Goal: Browse casually: Explore the website without a specific task or goal

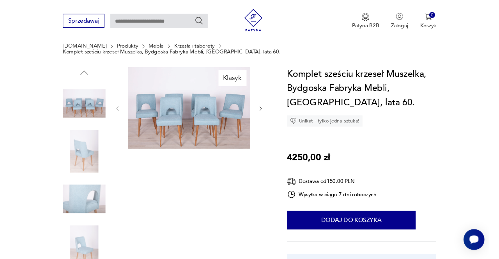
scroll to position [64, 0]
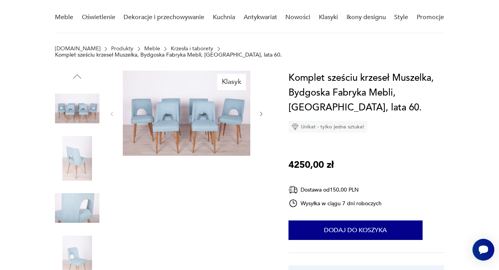
click at [223, 106] on img at bounding box center [186, 113] width 127 height 85
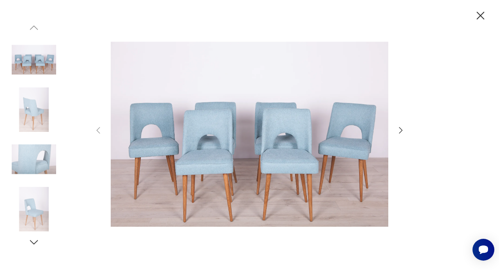
click at [399, 134] on icon "button" at bounding box center [400, 129] width 9 height 9
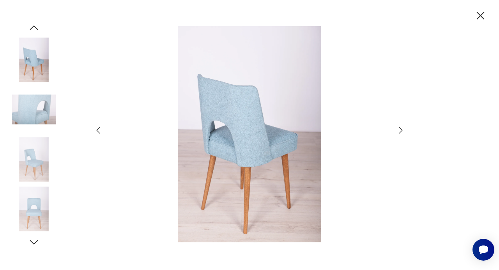
click at [399, 134] on icon "button" at bounding box center [400, 129] width 9 height 9
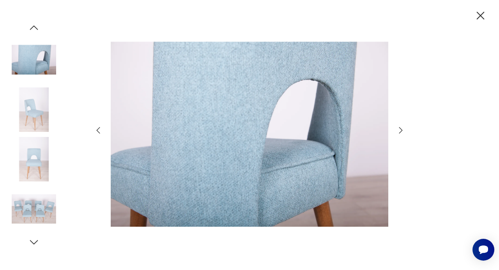
click at [399, 131] on icon "button" at bounding box center [400, 129] width 9 height 9
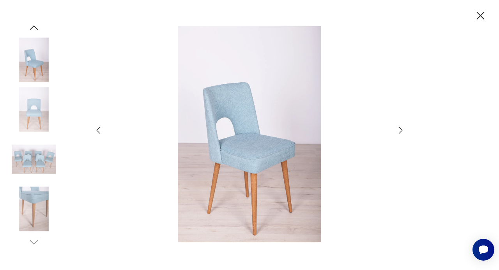
click at [399, 131] on icon "button" at bounding box center [400, 129] width 9 height 9
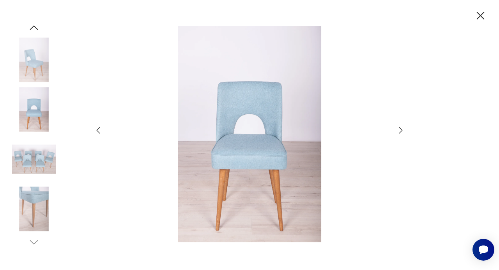
click at [399, 131] on icon "button" at bounding box center [400, 129] width 9 height 9
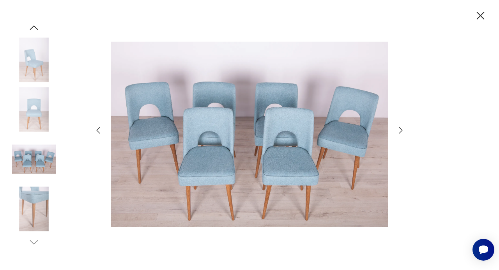
click at [38, 205] on img at bounding box center [34, 209] width 44 height 44
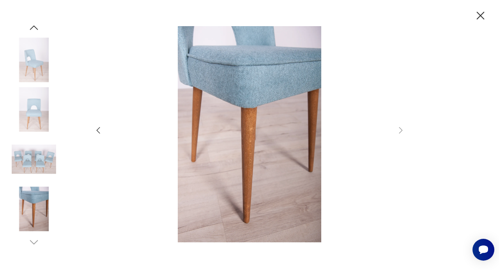
click at [480, 22] on icon "button" at bounding box center [480, 16] width 14 height 14
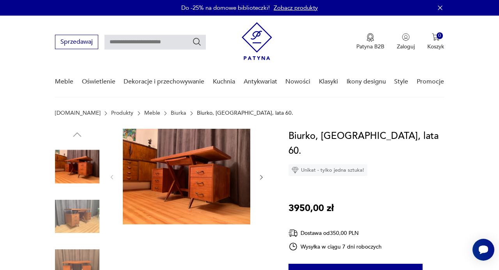
click at [194, 180] on img at bounding box center [186, 176] width 127 height 95
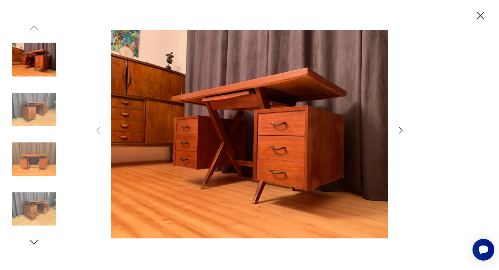
click at [397, 131] on icon "button" at bounding box center [400, 129] width 9 height 9
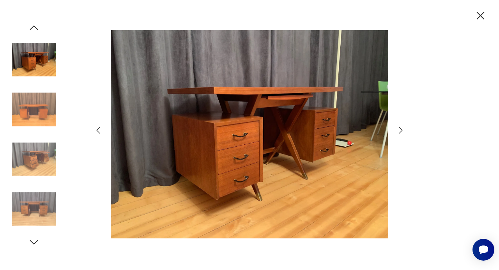
click at [397, 131] on icon "button" at bounding box center [400, 129] width 9 height 9
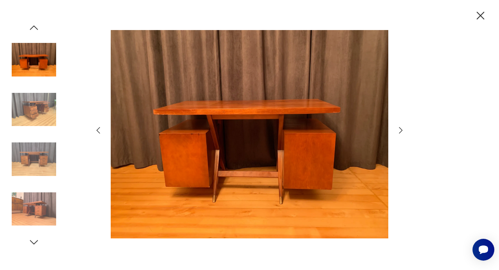
click at [397, 131] on icon "button" at bounding box center [400, 129] width 9 height 9
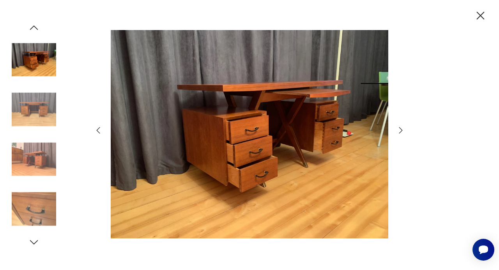
click at [397, 131] on icon "button" at bounding box center [400, 129] width 9 height 9
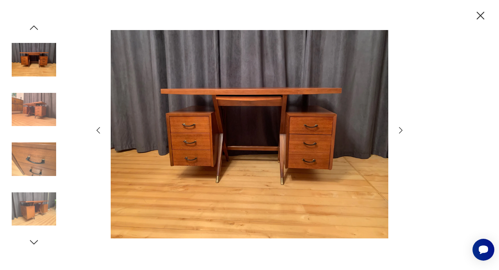
click at [397, 131] on icon "button" at bounding box center [400, 129] width 9 height 9
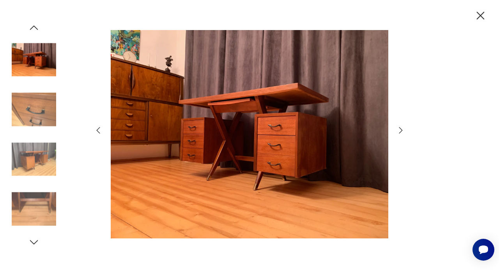
click at [397, 131] on icon "button" at bounding box center [400, 129] width 9 height 9
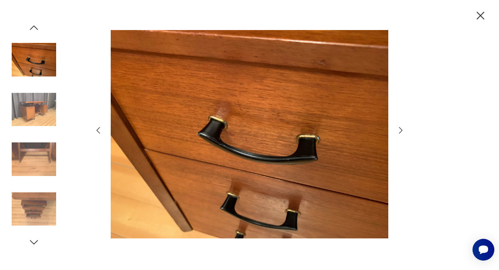
click at [480, 13] on icon "button" at bounding box center [480, 16] width 14 height 14
